Goal: Check status: Check status

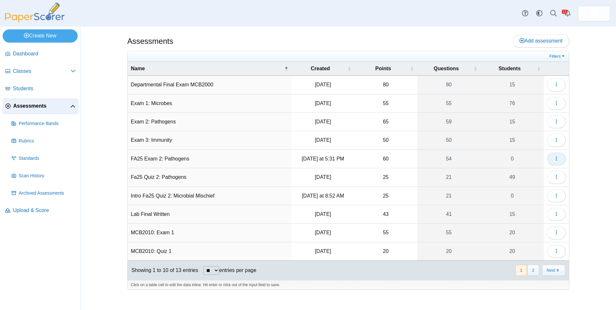
click at [562, 160] on button "button" at bounding box center [556, 158] width 19 height 13
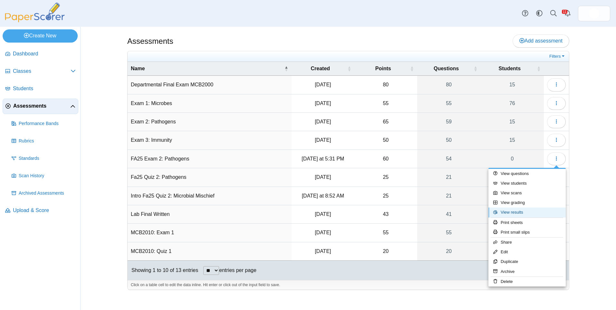
click at [546, 208] on link "View results" at bounding box center [526, 212] width 77 height 10
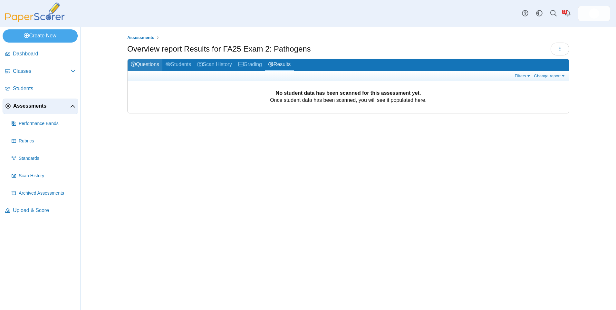
click at [144, 65] on link "Questions" at bounding box center [145, 65] width 35 height 12
